Goal: Transaction & Acquisition: Book appointment/travel/reservation

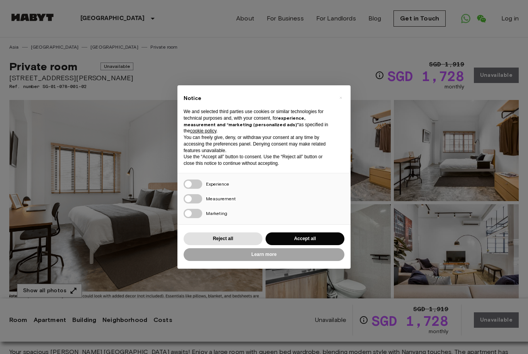
scroll to position [41, 0]
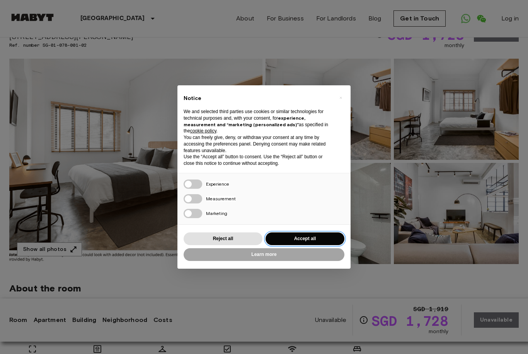
click at [306, 236] on button "Accept all" at bounding box center [304, 239] width 79 height 13
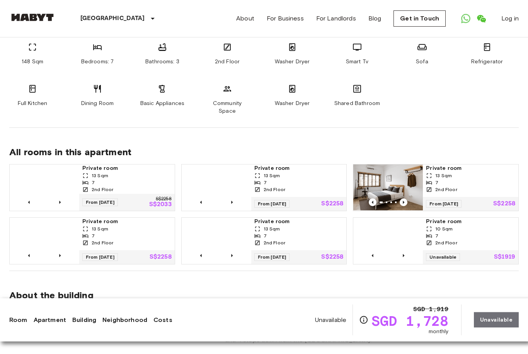
scroll to position [524, 0]
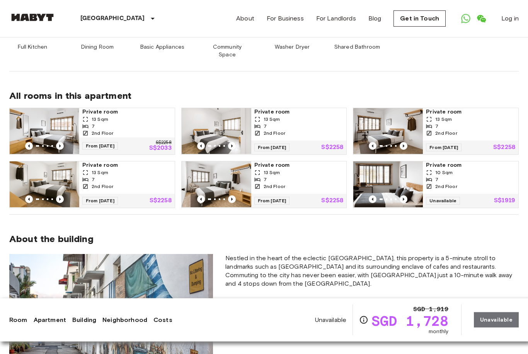
click at [437, 162] on span "Private room" at bounding box center [470, 166] width 89 height 8
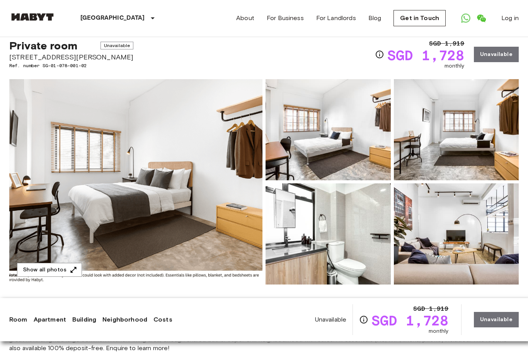
scroll to position [21, 0]
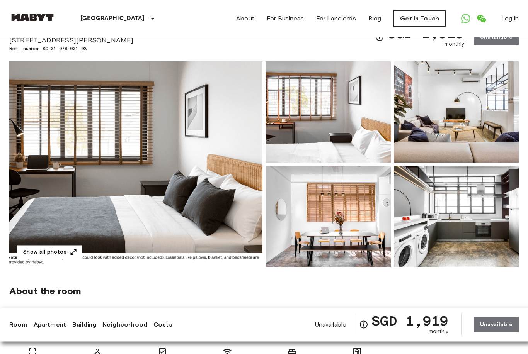
scroll to position [38, 0]
click at [64, 257] on button "Show all photos" at bounding box center [49, 252] width 65 height 14
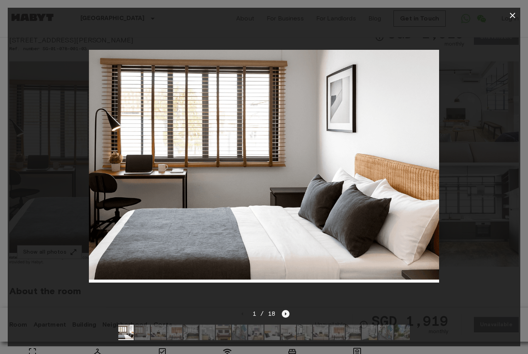
click at [285, 316] on icon "Next image" at bounding box center [286, 314] width 2 height 3
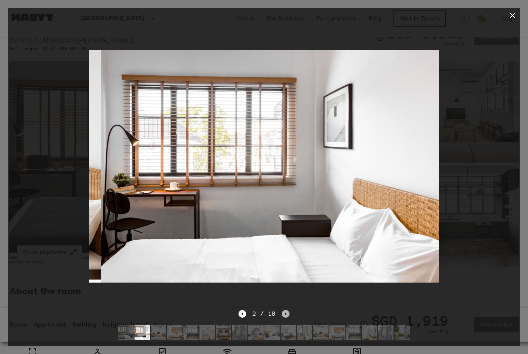
click at [285, 316] on icon "Next image" at bounding box center [286, 314] width 2 height 3
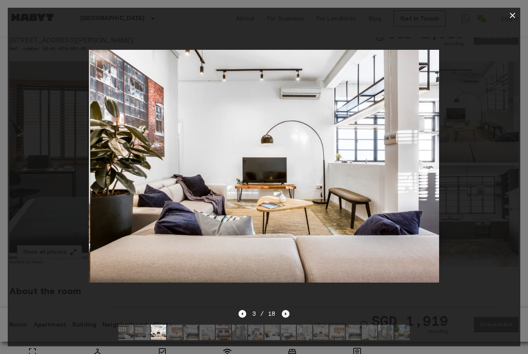
click at [285, 316] on icon "Next image" at bounding box center [286, 314] width 2 height 3
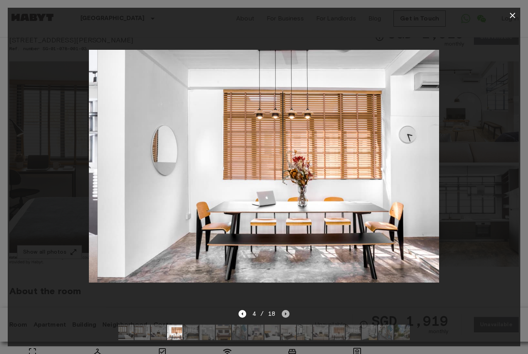
click at [286, 318] on icon "Next image" at bounding box center [286, 314] width 8 height 8
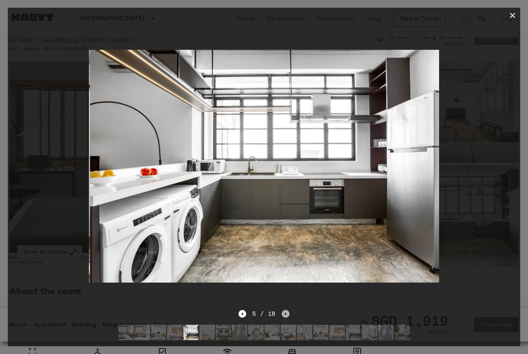
click at [286, 318] on icon "Next image" at bounding box center [286, 314] width 8 height 8
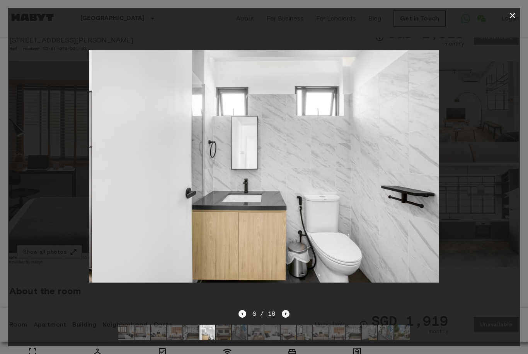
click at [287, 318] on icon "Next image" at bounding box center [286, 314] width 8 height 8
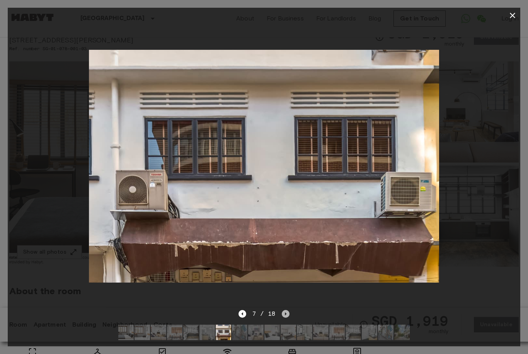
click at [287, 318] on icon "Next image" at bounding box center [286, 314] width 8 height 8
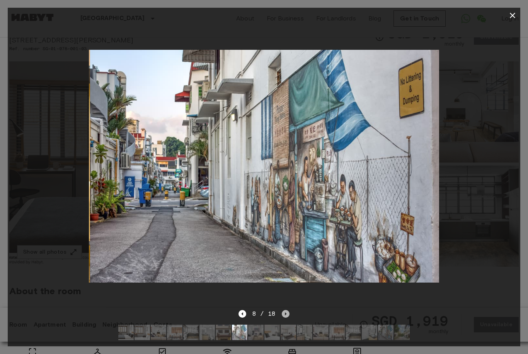
click at [288, 318] on icon "Next image" at bounding box center [286, 314] width 8 height 8
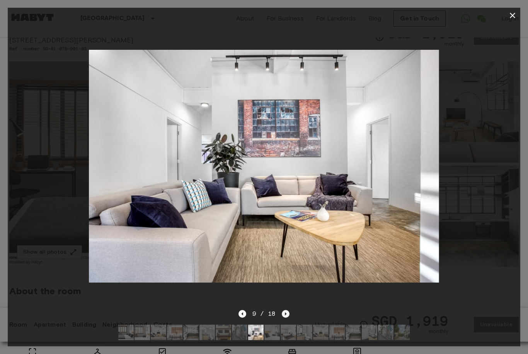
click at [288, 318] on icon "Next image" at bounding box center [286, 314] width 8 height 8
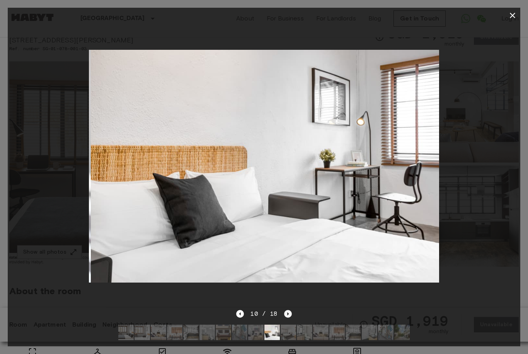
click at [289, 318] on icon "Next image" at bounding box center [288, 314] width 8 height 8
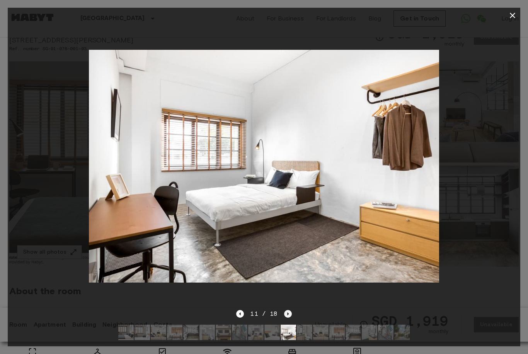
click at [289, 318] on icon "Next image" at bounding box center [288, 314] width 8 height 8
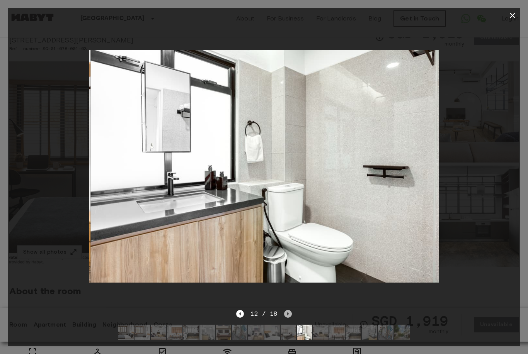
click at [289, 318] on icon "Next image" at bounding box center [288, 314] width 8 height 8
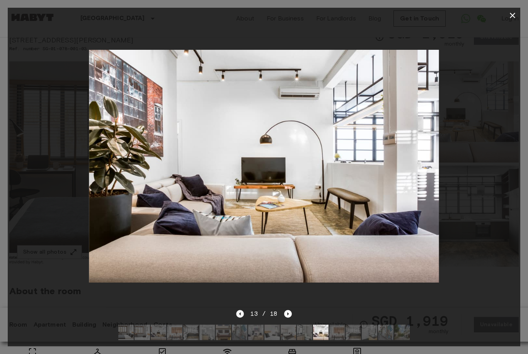
click at [239, 318] on icon "Previous image" at bounding box center [240, 314] width 8 height 8
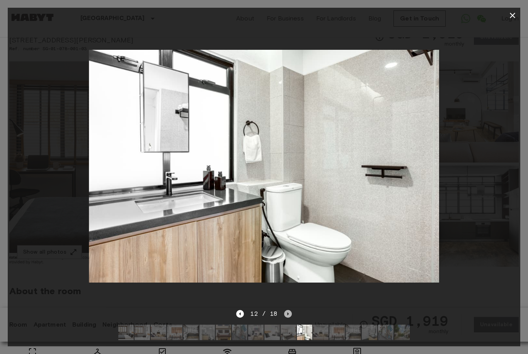
click at [289, 318] on icon "Next image" at bounding box center [288, 314] width 8 height 8
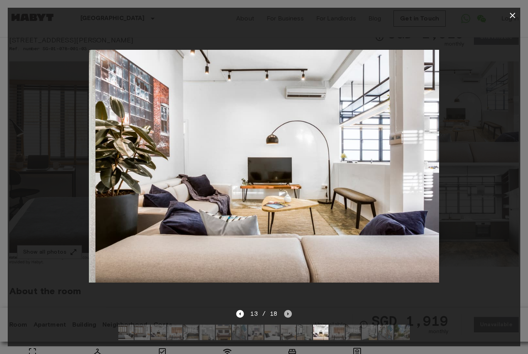
click at [289, 318] on icon "Next image" at bounding box center [288, 314] width 8 height 8
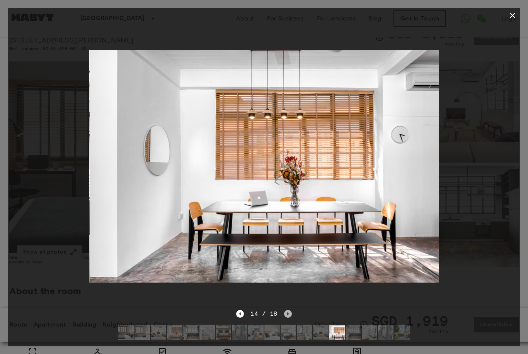
click at [289, 318] on icon "Next image" at bounding box center [288, 314] width 8 height 8
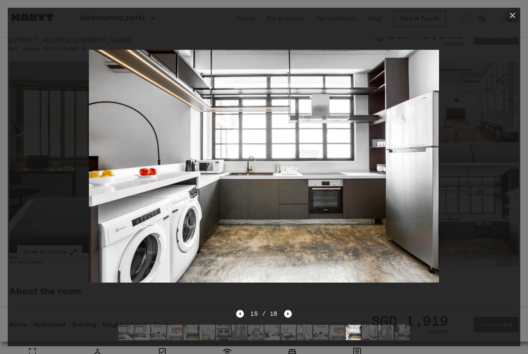
click at [510, 13] on icon "button" at bounding box center [512, 15] width 9 height 9
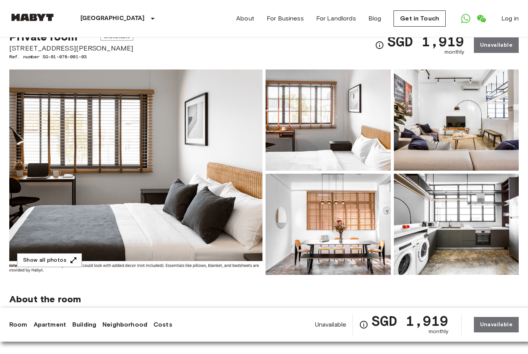
scroll to position [0, 0]
